Goal: Task Accomplishment & Management: Use online tool/utility

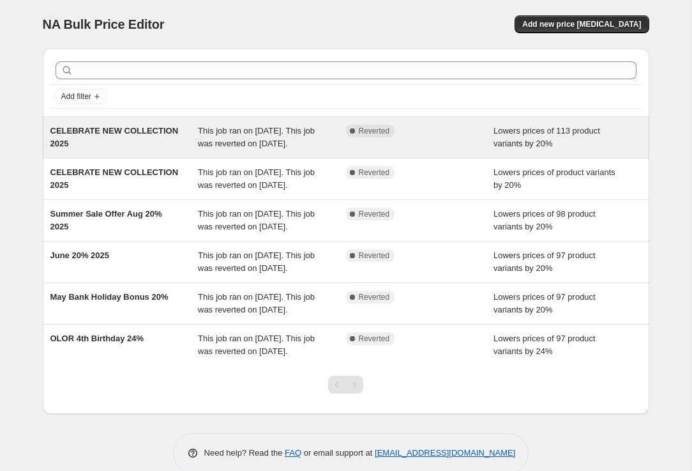
click at [270, 142] on span "This job ran on 8 September 2025. This job was reverted on 12 September 2025." at bounding box center [256, 137] width 117 height 22
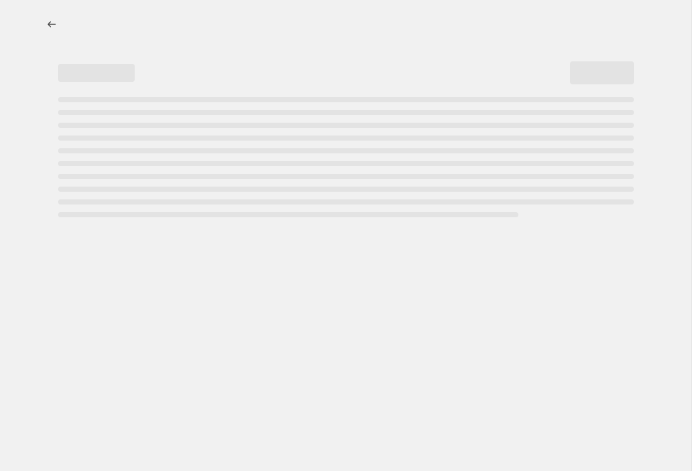
select select "percentage"
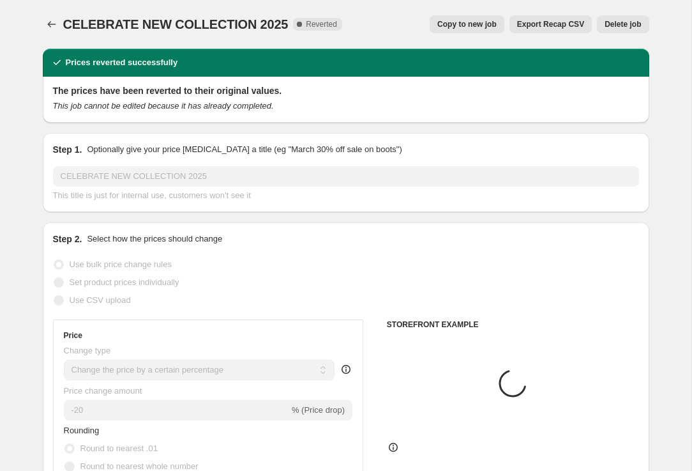
select select "collection"
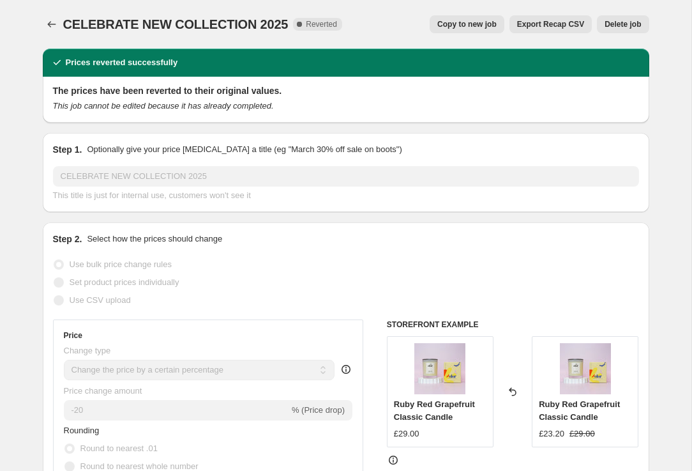
click at [462, 26] on span "Copy to new job" at bounding box center [466, 24] width 59 height 10
select select "percentage"
select select "collection"
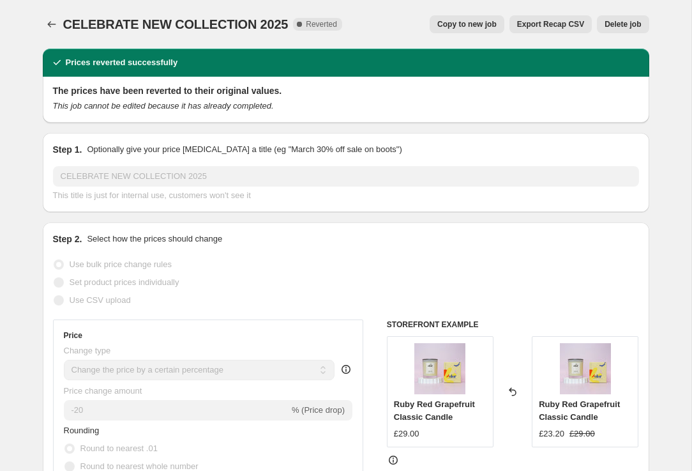
select select "collection"
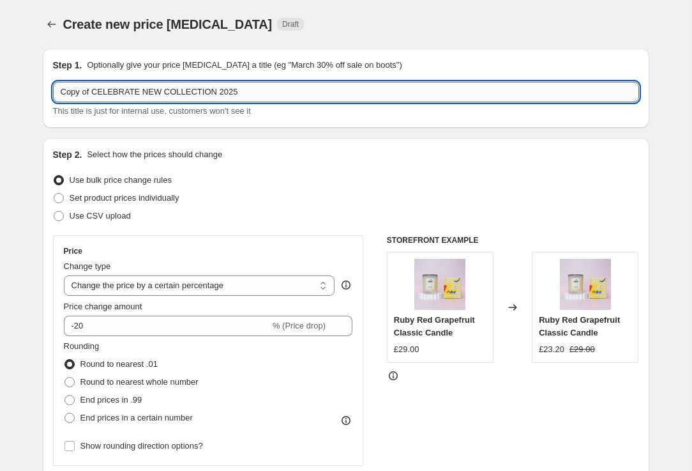
drag, startPoint x: 247, startPoint y: 93, endPoint x: 53, endPoint y: 90, distance: 194.2
click at [54, 91] on input "Copy of CELEBRATE NEW COLLECTION 2025" at bounding box center [346, 92] width 586 height 20
type input "FRAGRANCE FIESTA 20% 2025"
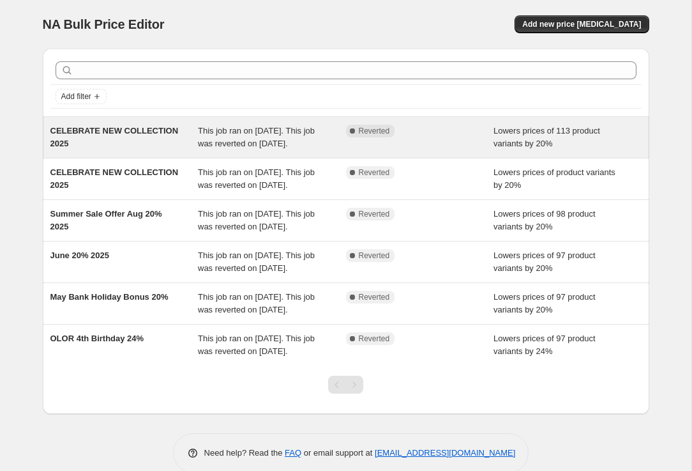
click at [221, 145] on span "This job ran on [DATE]. This job was reverted on [DATE]." at bounding box center [256, 137] width 117 height 22
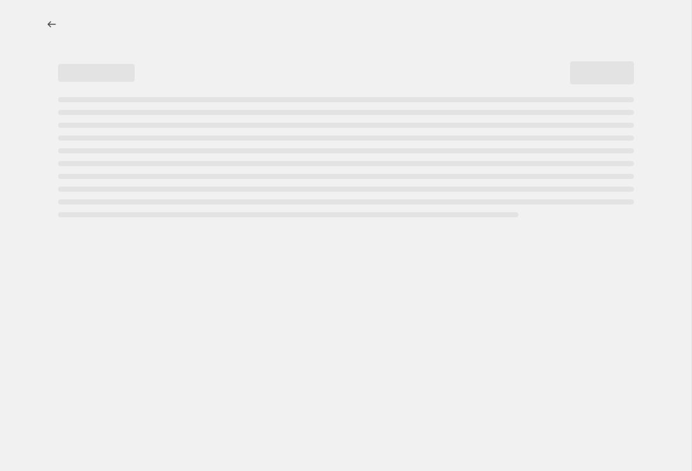
select select "percentage"
select select "collection"
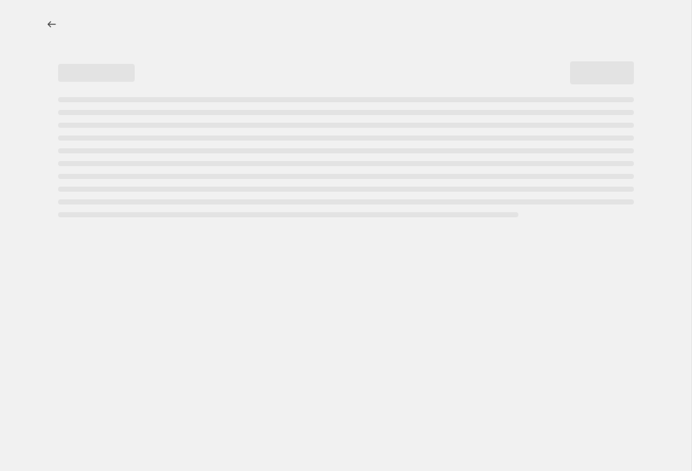
select select "collection"
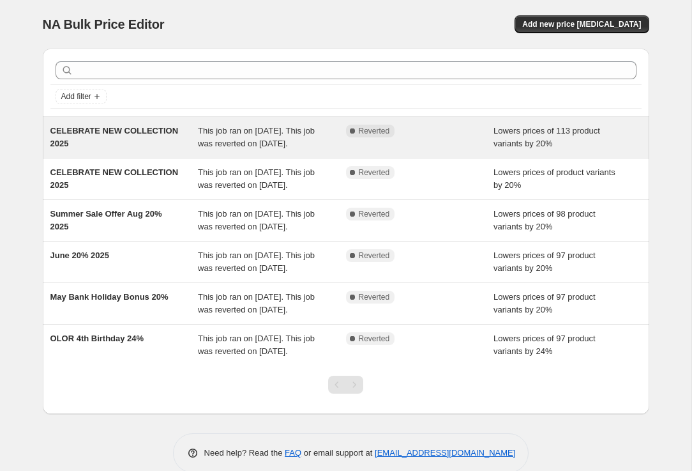
click at [142, 140] on div "CELEBRATE NEW COLLECTION 2025" at bounding box center [124, 138] width 148 height 26
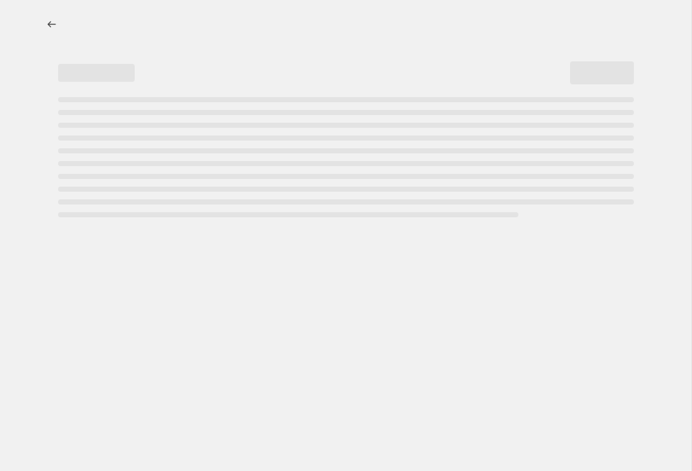
select select "percentage"
select select "collection"
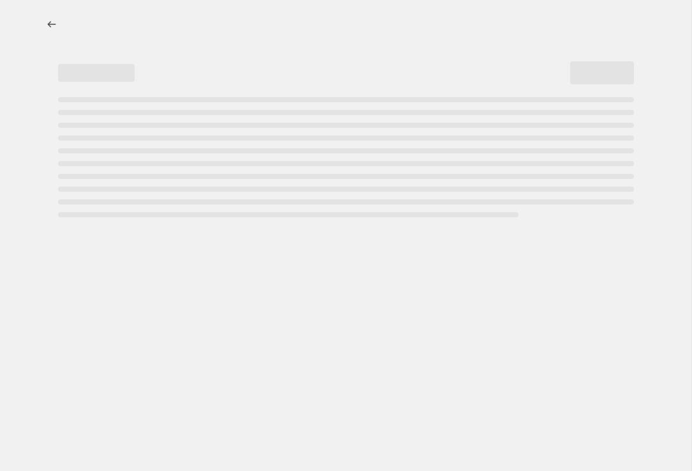
select select "collection"
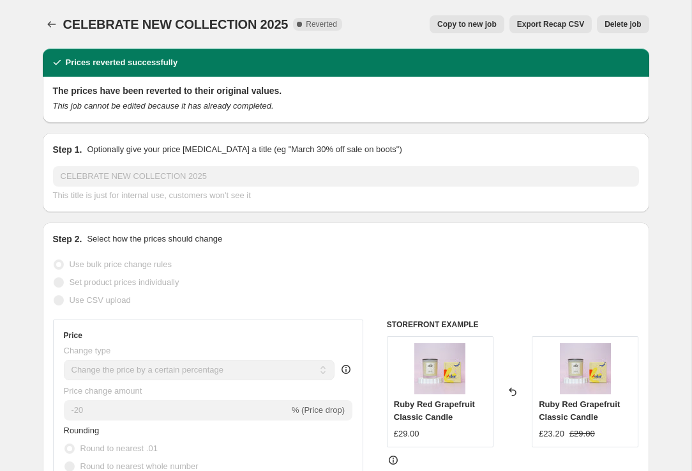
click at [478, 23] on span "Copy to new job" at bounding box center [466, 24] width 59 height 10
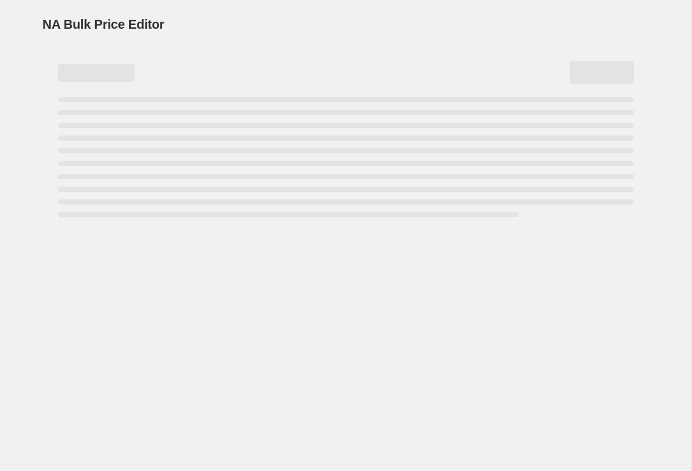
select select "percentage"
select select "collection"
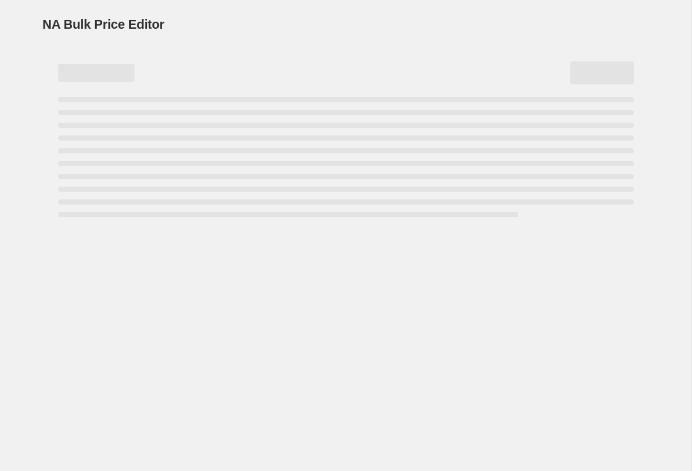
select select "collection"
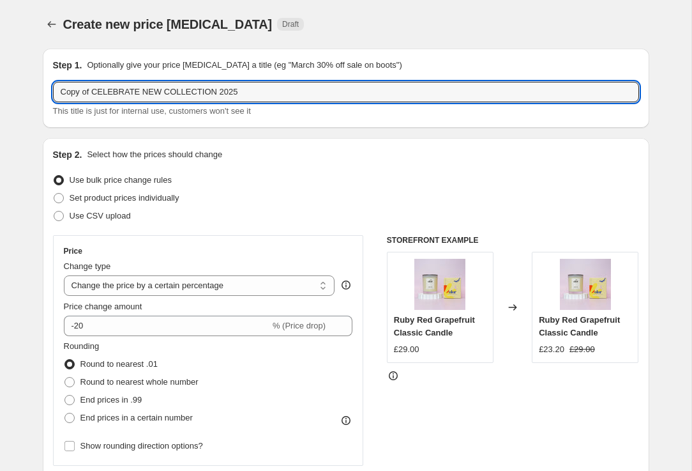
drag, startPoint x: 254, startPoint y: 92, endPoint x: 66, endPoint y: 80, distance: 188.1
click at [66, 80] on div "Step 1. Optionally give your price change job a title (eg "March 30% off sale o…" at bounding box center [346, 88] width 586 height 59
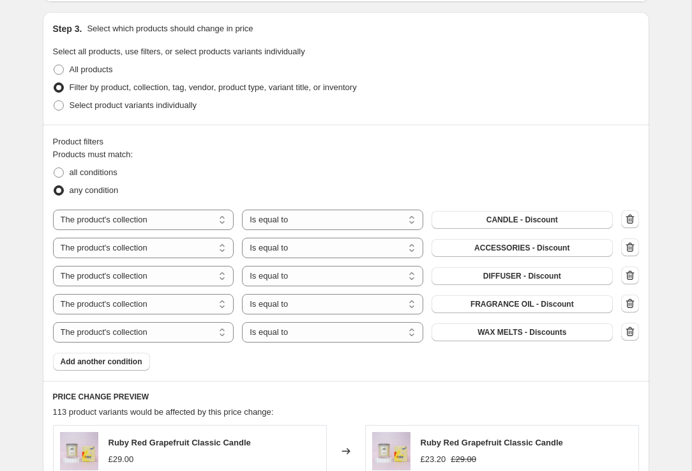
scroll to position [660, 0]
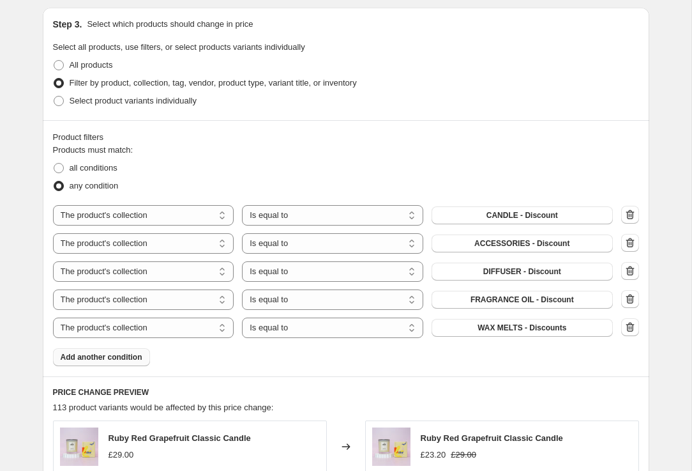
type input "FRAGRANCE FIESTA 20% 2025"
click at [125, 359] on span "Add another condition" at bounding box center [102, 357] width 82 height 10
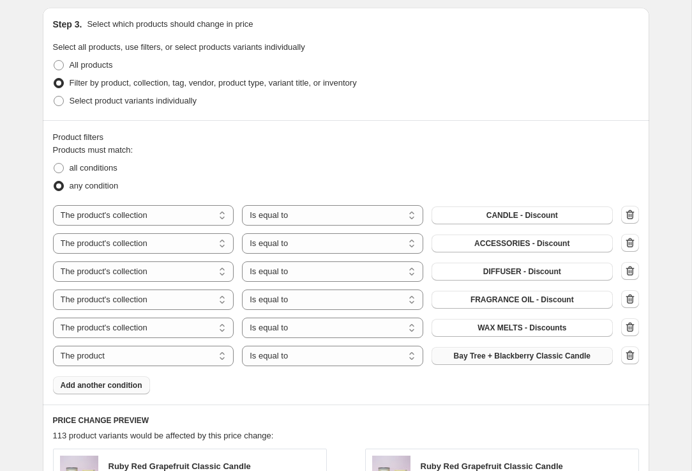
click at [478, 355] on span "Bay Tree + Blackberry Classic Candle" at bounding box center [522, 356] width 137 height 10
select select "collection"
click at [474, 358] on button "Accessories" at bounding box center [522, 356] width 181 height 18
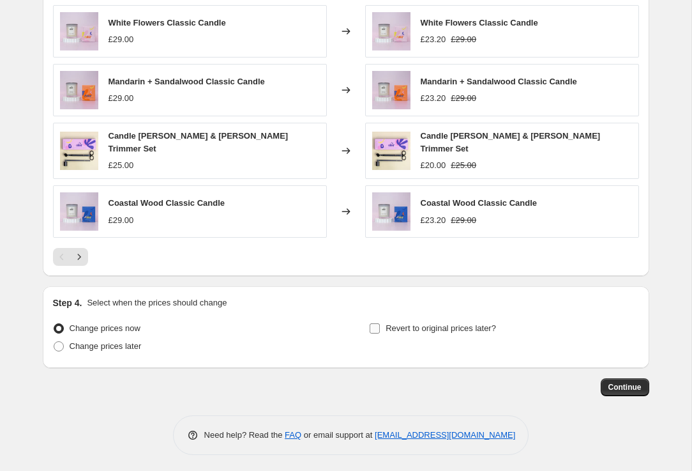
scroll to position [1162, 0]
click at [72, 345] on span "Change prices later" at bounding box center [106, 347] width 72 height 10
click at [54, 342] on input "Change prices later" at bounding box center [54, 342] width 1 height 1
radio input "true"
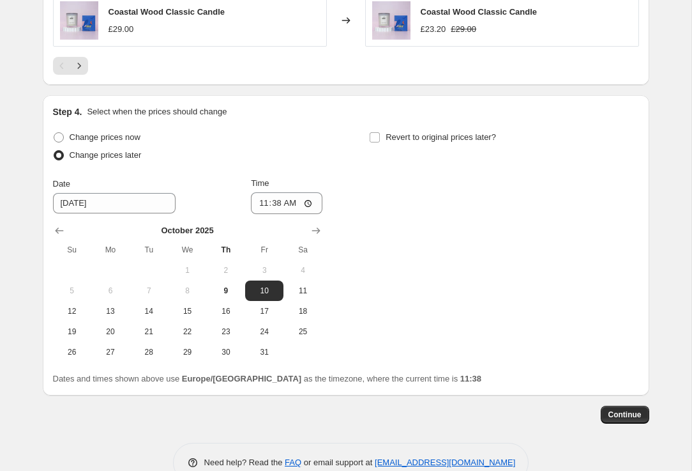
scroll to position [1355, 0]
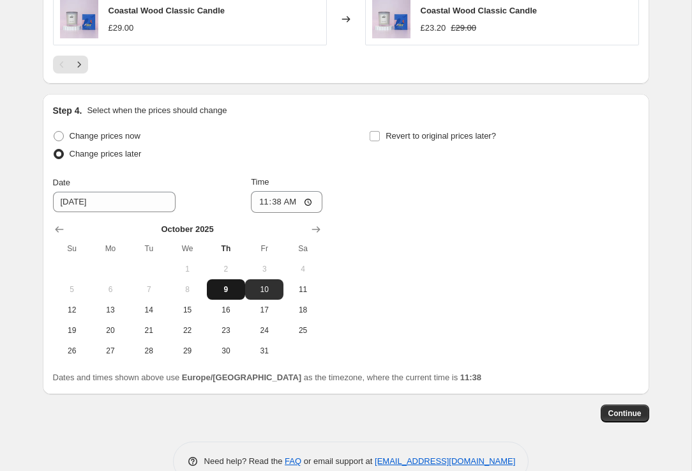
click at [225, 285] on span "9" at bounding box center [226, 289] width 28 height 10
type input "10/9/2025"
click at [301, 202] on input "11:38" at bounding box center [287, 202] width 72 height 22
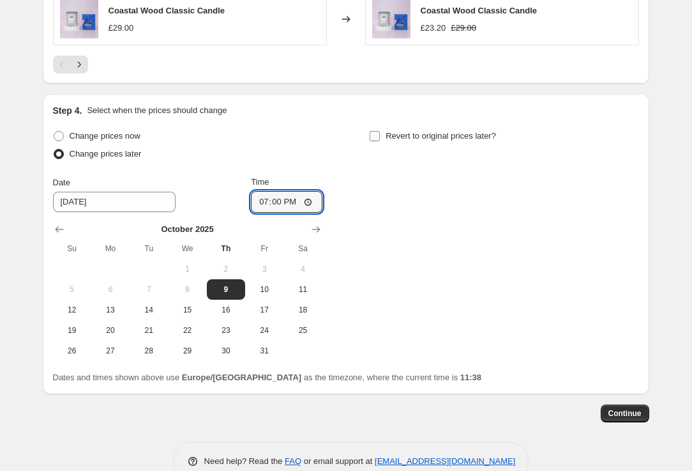
type input "19:00"
click at [376, 132] on input "Revert to original prices later?" at bounding box center [375, 136] width 10 height 10
checkbox input "true"
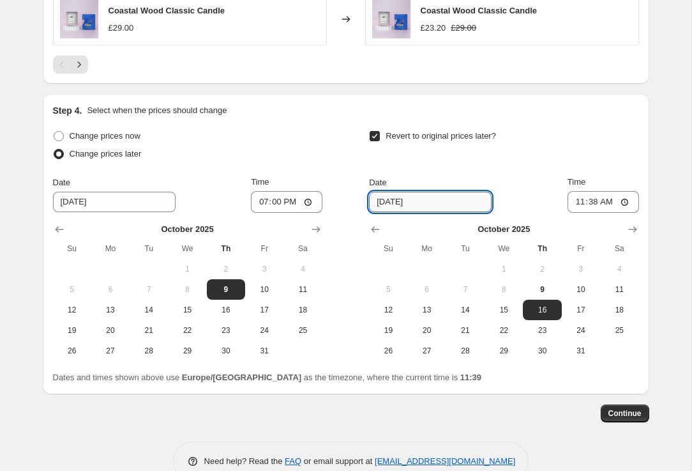
click at [413, 203] on input "10/16/2025" at bounding box center [430, 202] width 123 height 20
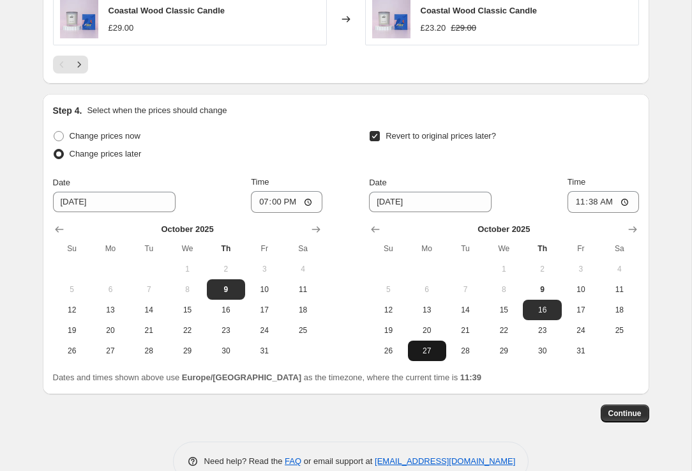
click at [432, 348] on span "27" at bounding box center [427, 351] width 28 height 10
click at [611, 201] on input "11:38" at bounding box center [604, 202] width 72 height 22
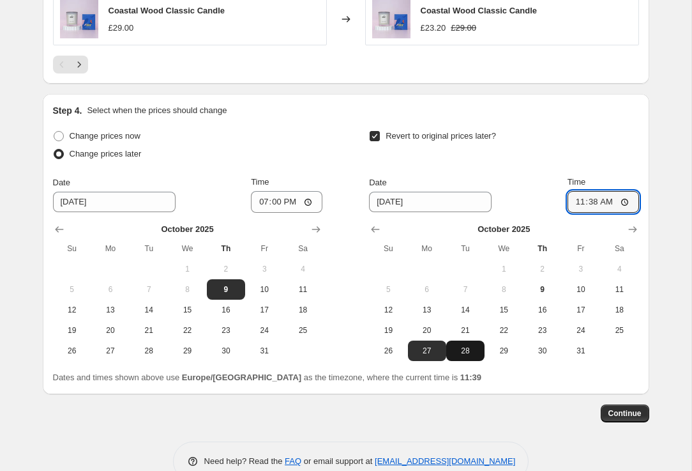
click at [468, 351] on span "28" at bounding box center [466, 351] width 28 height 10
click at [611, 201] on input "11:38" at bounding box center [604, 202] width 72 height 22
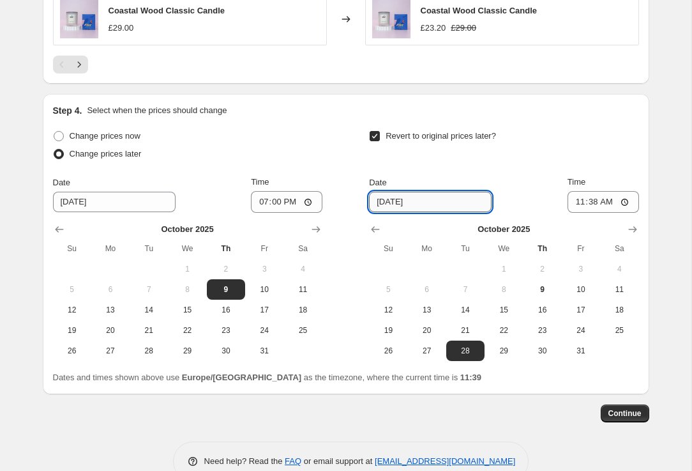
click at [422, 199] on input "10/28/2025" at bounding box center [430, 202] width 123 height 20
click at [430, 340] on button "27" at bounding box center [427, 350] width 38 height 20
type input "10/27/2025"
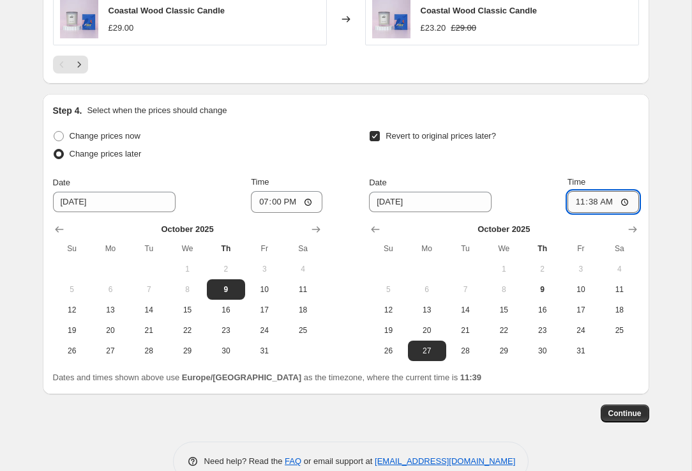
drag, startPoint x: 616, startPoint y: 199, endPoint x: 604, endPoint y: 199, distance: 12.1
click at [604, 199] on input "11:38" at bounding box center [604, 202] width 72 height 22
type input "23:59"
click at [632, 408] on span "Continue" at bounding box center [625, 413] width 33 height 10
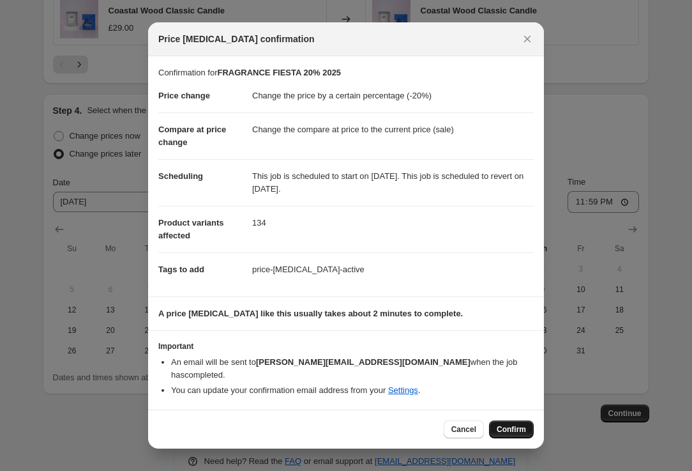
click at [523, 424] on span "Confirm" at bounding box center [511, 429] width 29 height 10
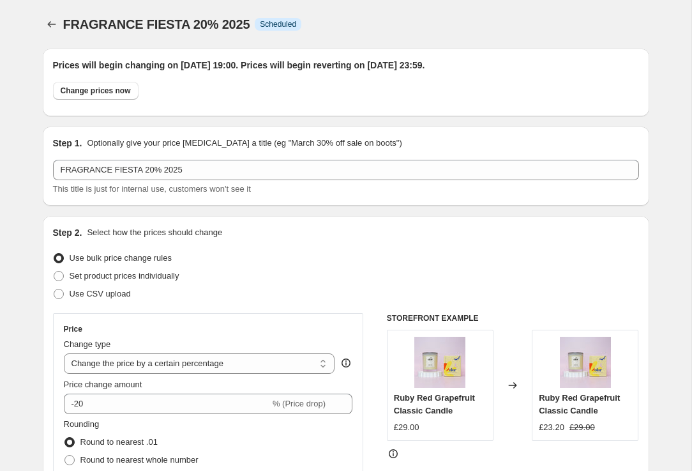
scroll to position [1355, 0]
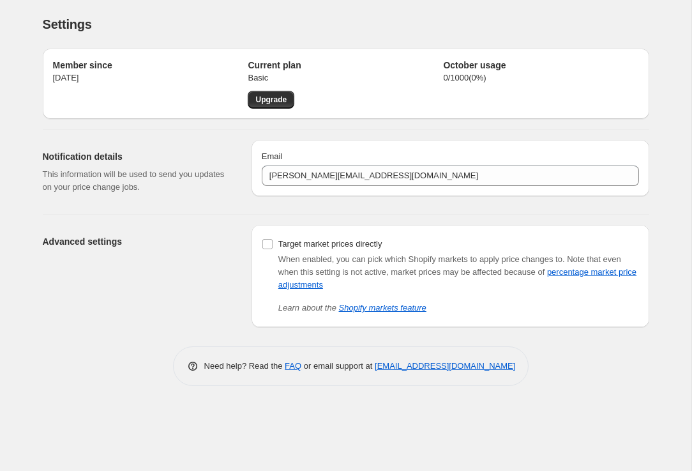
click at [477, 13] on div "Settings. This page is ready Settings" at bounding box center [346, 24] width 607 height 49
